Goal: Complete application form

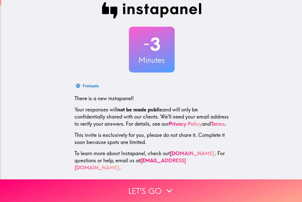
scroll to position [6, 0]
click at [206, 186] on button "Let's go" at bounding box center [151, 190] width 302 height 23
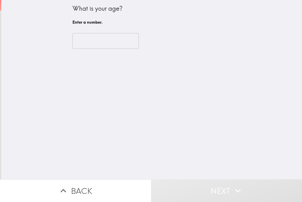
click at [123, 40] on input "number" at bounding box center [105, 41] width 66 height 16
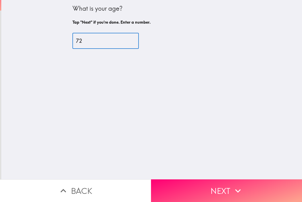
type input "72"
click at [221, 189] on button "Next" at bounding box center [226, 190] width 151 height 23
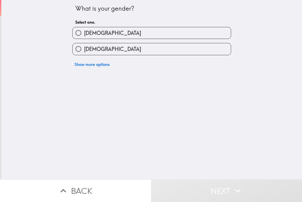
click at [148, 48] on label "[DEMOGRAPHIC_DATA]" at bounding box center [152, 48] width 158 height 11
click at [84, 48] on input "[DEMOGRAPHIC_DATA]" at bounding box center [78, 48] width 11 height 11
radio input "true"
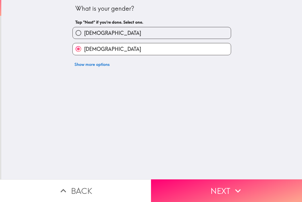
click at [206, 188] on button "Next" at bounding box center [226, 190] width 151 height 23
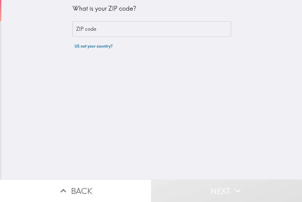
click at [140, 27] on input "ZIP code" at bounding box center [151, 29] width 158 height 16
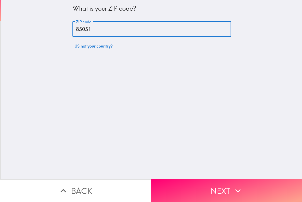
type input "85051"
click at [222, 190] on button "Next" at bounding box center [226, 190] width 151 height 23
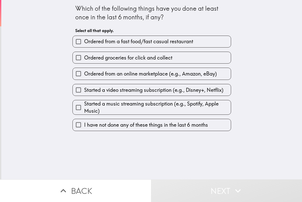
click at [200, 43] on label "Ordered from a fast food/fast casual restaurant" at bounding box center [152, 41] width 158 height 11
click at [84, 43] on input "Ordered from a fast food/fast casual restaurant" at bounding box center [78, 41] width 11 height 11
checkbox input "true"
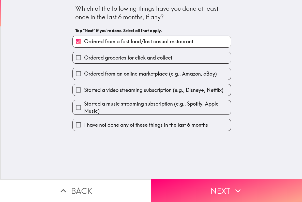
click at [194, 75] on span "Ordered from an online marketplace (e.g., Amazon, eBay)" at bounding box center [150, 73] width 133 height 7
click at [84, 75] on input "Ordered from an online marketplace (e.g., Amazon, eBay)" at bounding box center [78, 73] width 11 height 11
checkbox input "true"
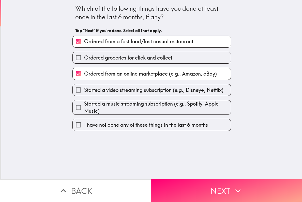
click at [230, 189] on button "Next" at bounding box center [226, 190] width 151 height 23
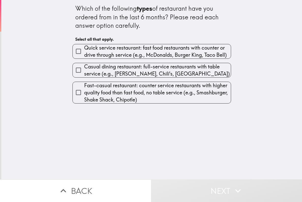
click at [155, 53] on span "Quick service restaurant: fast food restaurants with counter or drive through s…" at bounding box center [157, 51] width 146 height 14
click at [84, 53] on input "Quick service restaurant: fast food restaurants with counter or drive through s…" at bounding box center [78, 50] width 11 height 11
checkbox input "true"
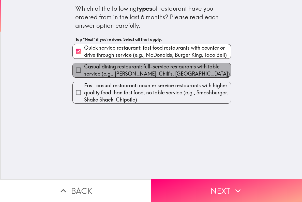
click at [137, 70] on span "Casual dining restaurant: full-service restaurants with table service (e.g., [P…" at bounding box center [157, 70] width 146 height 14
click at [84, 70] on input "Casual dining restaurant: full-service restaurants with table service (e.g., [P…" at bounding box center [78, 69] width 11 height 11
checkbox input "true"
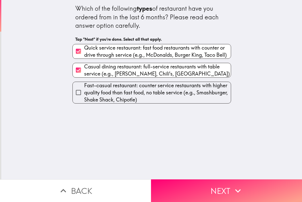
click at [222, 187] on button "Next" at bounding box center [226, 190] width 151 height 23
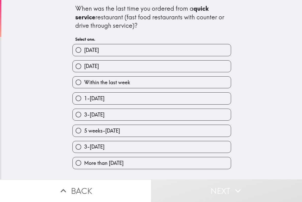
click at [109, 120] on label "3-[DATE]" at bounding box center [152, 114] width 158 height 11
click at [84, 120] on input "3-[DATE]" at bounding box center [78, 114] width 11 height 11
radio input "true"
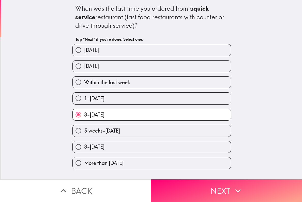
click at [213, 194] on button "Next" at bounding box center [226, 190] width 151 height 23
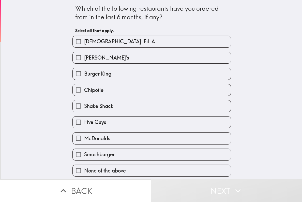
click at [133, 139] on label "McDonalds" at bounding box center [152, 137] width 158 height 11
click at [84, 139] on input "McDonalds" at bounding box center [78, 137] width 11 height 11
checkbox input "true"
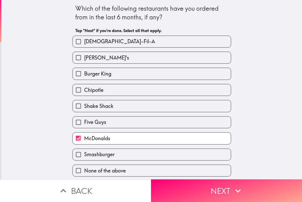
click at [227, 190] on button "Next" at bounding box center [226, 190] width 151 height 23
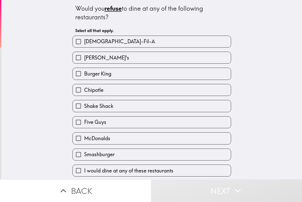
click at [149, 91] on label "Chipotle" at bounding box center [152, 89] width 158 height 11
click at [84, 91] on input "Chipotle" at bounding box center [78, 89] width 11 height 11
checkbox input "true"
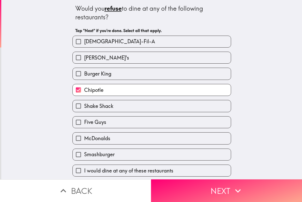
click at [218, 189] on button "Next" at bounding box center [226, 190] width 151 height 23
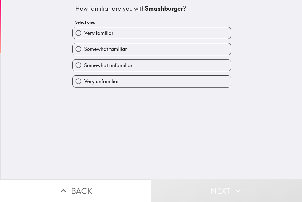
click at [150, 67] on label "Somewhat unfamiliar" at bounding box center [152, 64] width 158 height 11
click at [84, 67] on input "Somewhat unfamiliar" at bounding box center [78, 64] width 11 height 11
radio input "true"
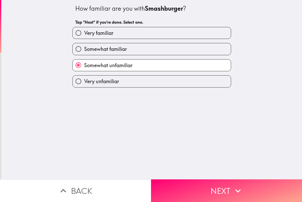
click at [222, 190] on button "Next" at bounding box center [226, 190] width 151 height 23
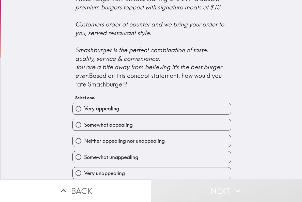
scroll to position [193, 0]
click at [201, 109] on label "Very appealing" at bounding box center [152, 108] width 158 height 11
click at [84, 109] on input "Very appealing" at bounding box center [78, 108] width 11 height 11
radio input "true"
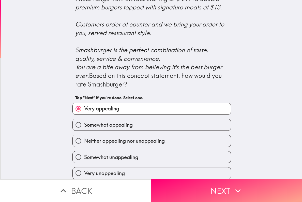
click at [238, 190] on icon "button" at bounding box center [237, 190] width 11 height 11
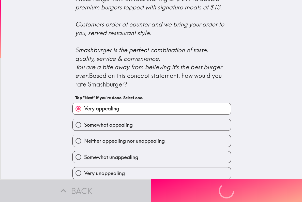
scroll to position [0, 0]
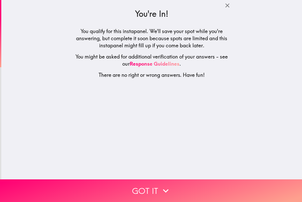
click at [167, 189] on icon "button" at bounding box center [165, 190] width 11 height 11
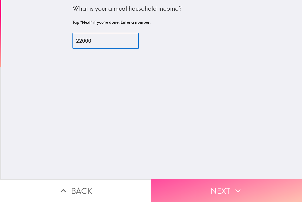
type input "22000"
click at [198, 189] on button "Next" at bounding box center [226, 190] width 151 height 23
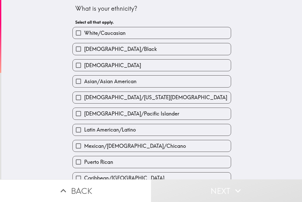
click at [80, 35] on input "White/Caucasian" at bounding box center [78, 32] width 11 height 11
checkbox input "true"
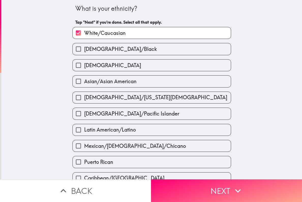
click at [223, 190] on button "Next" at bounding box center [226, 190] width 151 height 23
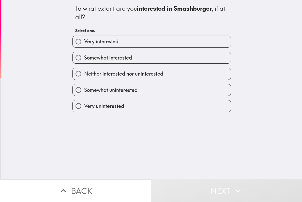
click at [137, 79] on label "Neither interested nor uninterested" at bounding box center [152, 73] width 158 height 11
click at [84, 79] on input "Neither interested nor uninterested" at bounding box center [78, 73] width 11 height 11
radio input "true"
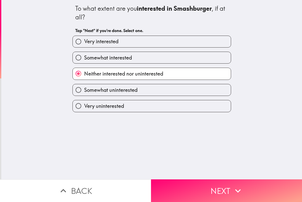
click at [223, 189] on button "Next" at bounding box center [226, 190] width 151 height 23
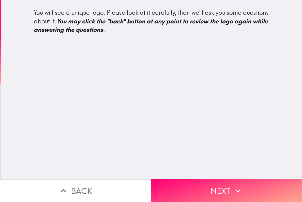
click at [222, 191] on button "Next" at bounding box center [226, 190] width 151 height 23
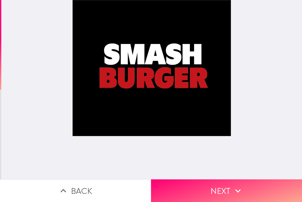
click at [223, 190] on button "Next" at bounding box center [226, 190] width 151 height 23
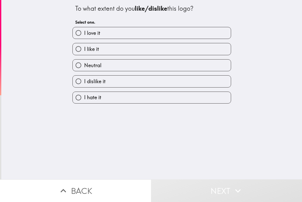
click at [167, 83] on label "I dislike it" at bounding box center [152, 80] width 158 height 11
click at [84, 83] on input "I dislike it" at bounding box center [78, 80] width 11 height 11
radio input "true"
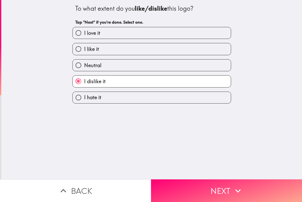
click at [216, 193] on button "Next" at bounding box center [226, 190] width 151 height 23
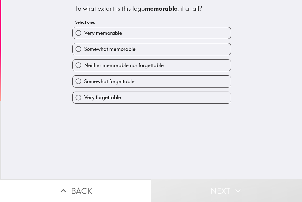
click at [159, 101] on label "Very forgettable" at bounding box center [152, 97] width 158 height 11
click at [84, 101] on input "Very forgettable" at bounding box center [78, 97] width 11 height 11
radio input "true"
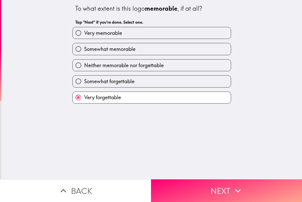
click at [218, 192] on button "Next" at bounding box center [226, 190] width 151 height 23
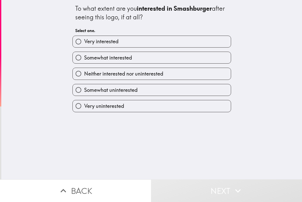
click at [168, 73] on label "Neither interested nor uninterested" at bounding box center [152, 73] width 158 height 11
click at [84, 73] on input "Neither interested nor uninterested" at bounding box center [78, 73] width 11 height 11
radio input "true"
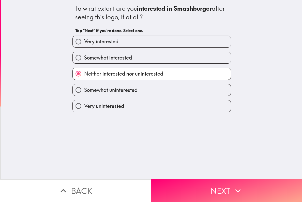
click at [218, 189] on button "Next" at bounding box center [226, 190] width 151 height 23
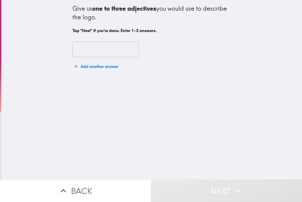
click at [122, 48] on input "text" at bounding box center [105, 50] width 66 height 16
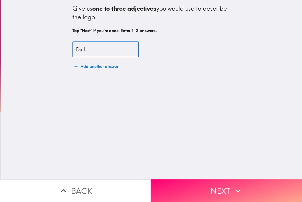
type input "Dull"
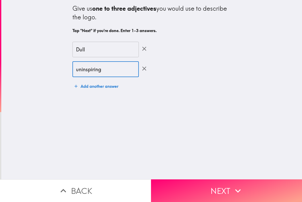
type input "uninspiring"
click at [200, 189] on button "Next" at bounding box center [226, 190] width 151 height 23
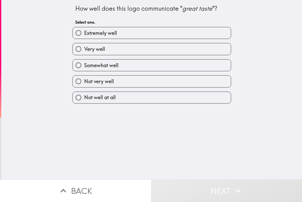
click at [161, 100] on label "Not well at all" at bounding box center [152, 97] width 158 height 11
click at [84, 100] on input "Not well at all" at bounding box center [78, 97] width 11 height 11
radio input "true"
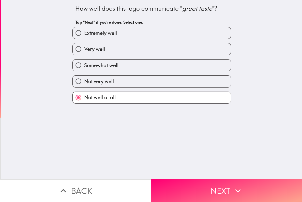
click at [200, 185] on button "Next" at bounding box center [226, 190] width 151 height 23
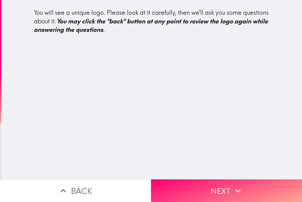
click at [222, 190] on button "Next" at bounding box center [226, 190] width 151 height 23
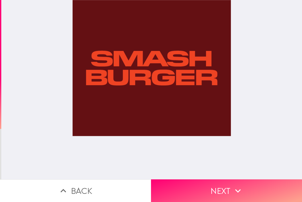
click at [231, 190] on button "Next" at bounding box center [226, 190] width 151 height 23
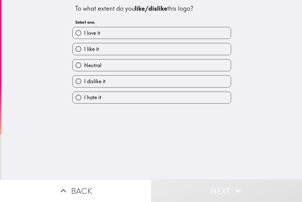
click at [121, 83] on label "I dislike it" at bounding box center [152, 80] width 158 height 11
click at [84, 83] on input "I dislike it" at bounding box center [78, 80] width 11 height 11
radio input "true"
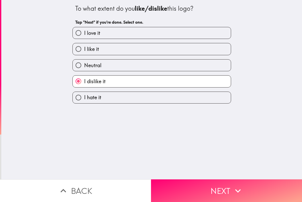
click at [222, 192] on button "Next" at bounding box center [226, 190] width 151 height 23
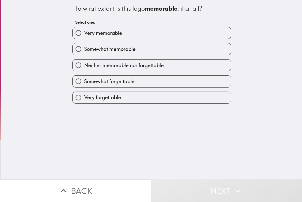
click at [119, 99] on span "Very forgettable" at bounding box center [102, 97] width 37 height 7
click at [84, 99] on input "Very forgettable" at bounding box center [78, 97] width 11 height 11
radio input "true"
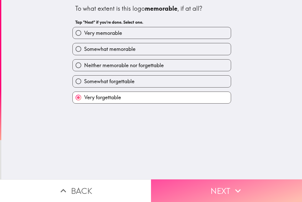
click at [217, 189] on button "Next" at bounding box center [226, 190] width 151 height 23
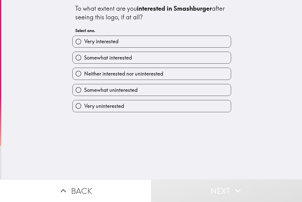
click at [171, 79] on label "Neither interested nor uninterested" at bounding box center [152, 73] width 158 height 11
click at [84, 79] on input "Neither interested nor uninterested" at bounding box center [78, 73] width 11 height 11
radio input "true"
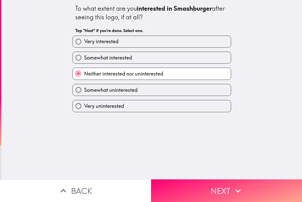
click at [216, 189] on button "Next" at bounding box center [226, 190] width 151 height 23
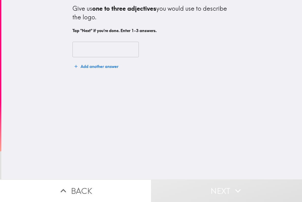
click at [114, 47] on input "text" at bounding box center [105, 50] width 66 height 16
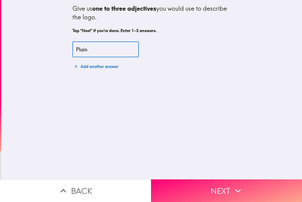
type input "Plain"
click at [107, 65] on button "Add another answer" at bounding box center [96, 66] width 48 height 10
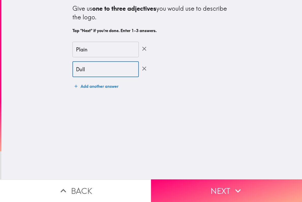
type input "Dull"
click at [191, 188] on button "Next" at bounding box center [226, 190] width 151 height 23
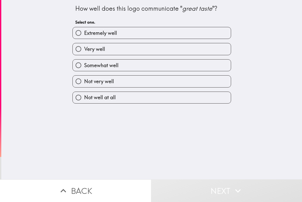
click at [122, 100] on label "Not well at all" at bounding box center [152, 97] width 158 height 11
click at [84, 100] on input "Not well at all" at bounding box center [78, 97] width 11 height 11
radio input "true"
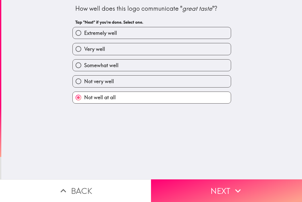
click at [209, 184] on button "Next" at bounding box center [226, 190] width 151 height 23
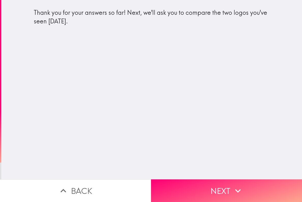
click at [221, 191] on button "Next" at bounding box center [226, 190] width 151 height 23
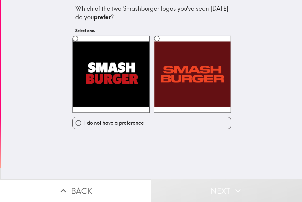
click at [75, 41] on input "radio" at bounding box center [75, 38] width 11 height 11
radio input "true"
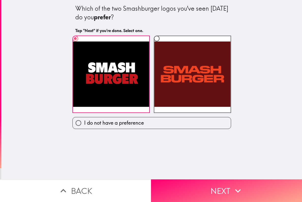
click at [224, 190] on button "Next" at bounding box center [226, 190] width 151 height 23
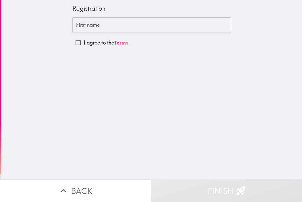
click at [149, 25] on input "First name" at bounding box center [151, 25] width 158 height 16
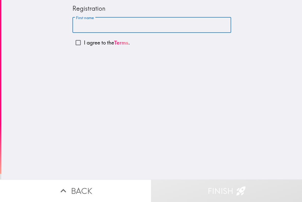
type input "[PERSON_NAME]"
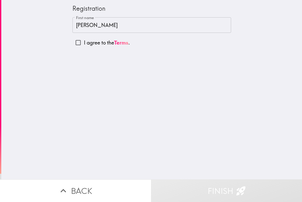
click at [76, 44] on input "I agree to the Terms ." at bounding box center [77, 42] width 11 height 11
checkbox input "true"
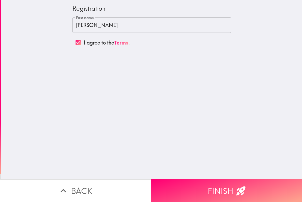
click at [228, 189] on button "Finish" at bounding box center [226, 190] width 151 height 23
